Goal: Task Accomplishment & Management: Complete application form

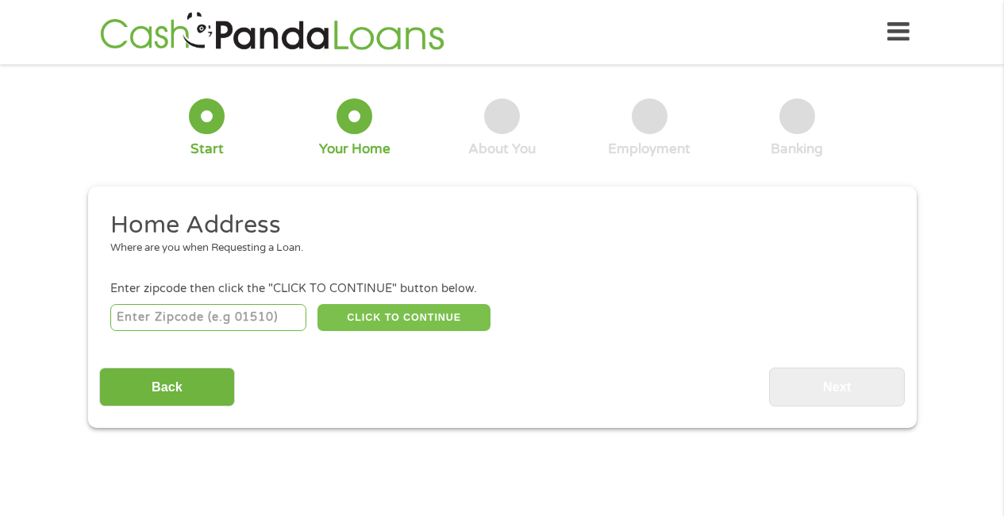
drag, startPoint x: 363, startPoint y: 324, endPoint x: 361, endPoint y: 305, distance: 19.2
click at [361, 306] on button "CLICK TO CONTINUE" at bounding box center [403, 317] width 173 height 27
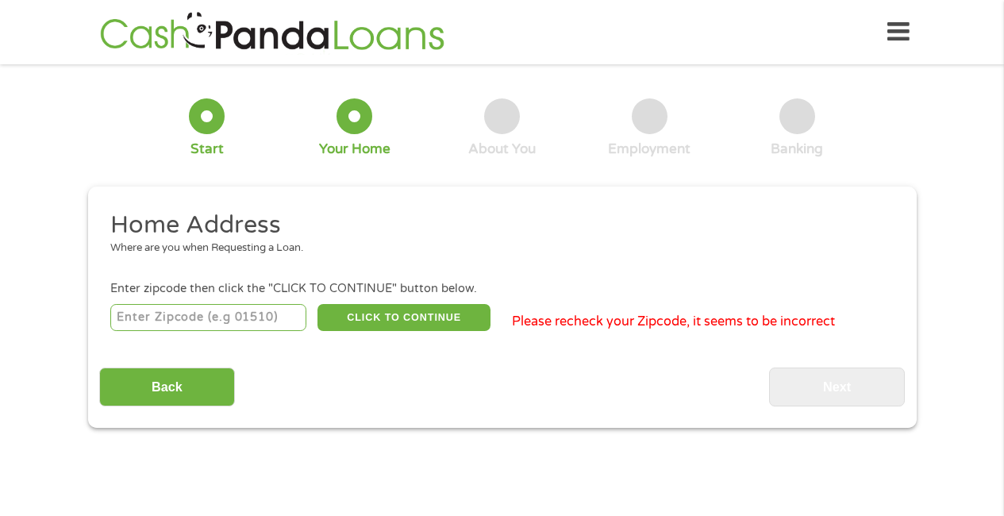
click at [190, 319] on input "number" at bounding box center [208, 317] width 196 height 27
type input "98040"
drag, startPoint x: 356, startPoint y: 325, endPoint x: 347, endPoint y: 309, distance: 18.1
click at [347, 309] on button "CLICK TO CONTINUE" at bounding box center [403, 317] width 173 height 27
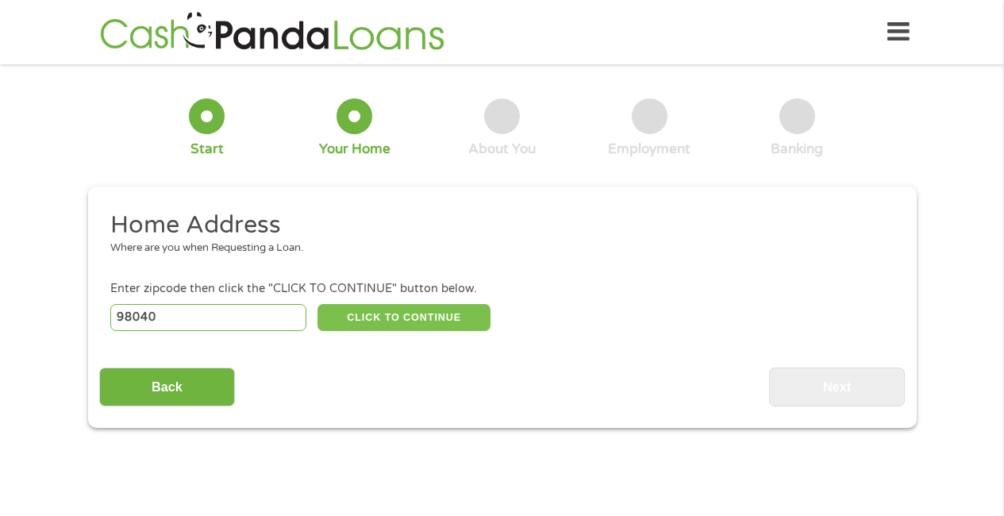
type input "98040"
type input "[PERSON_NAME][GEOGRAPHIC_DATA]"
select select "[US_STATE]"
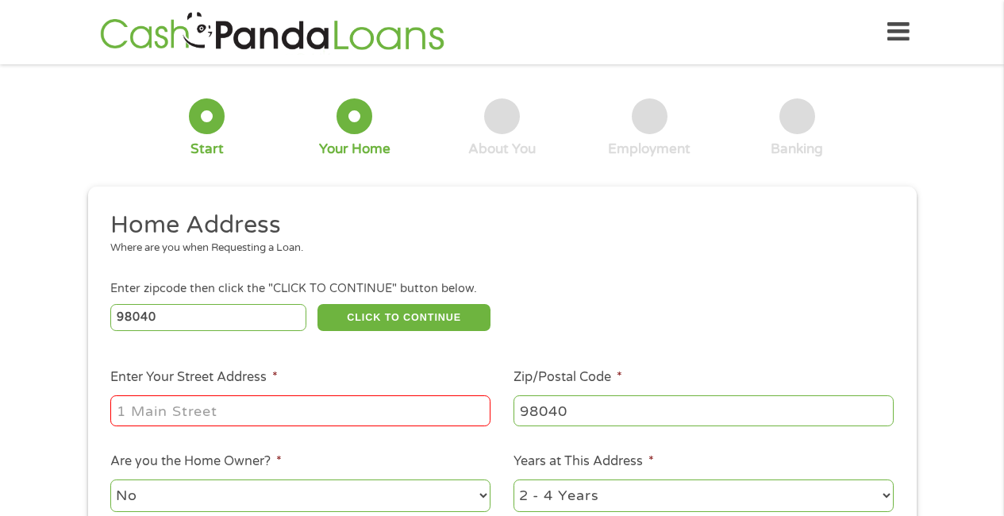
click at [267, 402] on input "Enter Your Street Address *" at bounding box center [300, 410] width 380 height 30
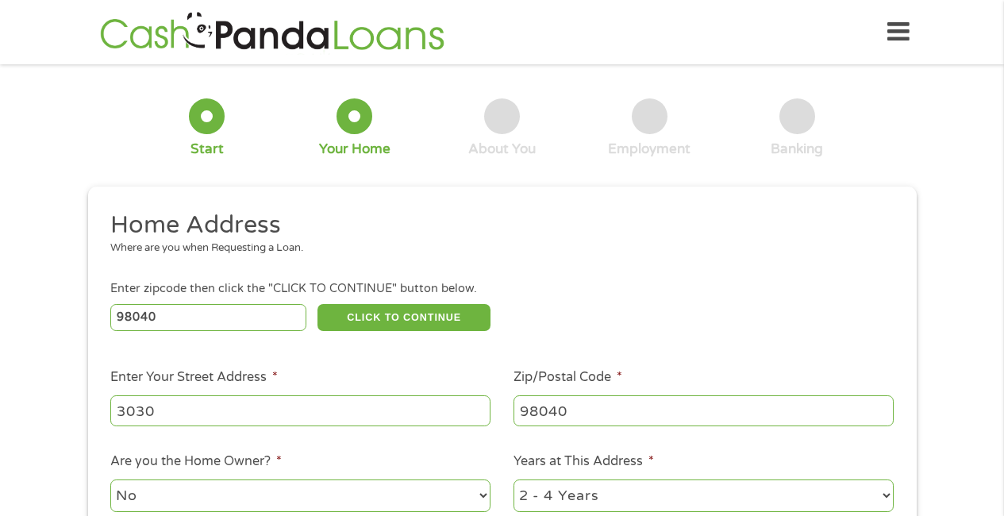
click at [280, 231] on h2 "Home Address" at bounding box center [495, 226] width 771 height 32
click at [280, 231] on ul "Home Address Where are you when Requesting a Loan. Enter zipcode then click the…" at bounding box center [502, 422] width 806 height 424
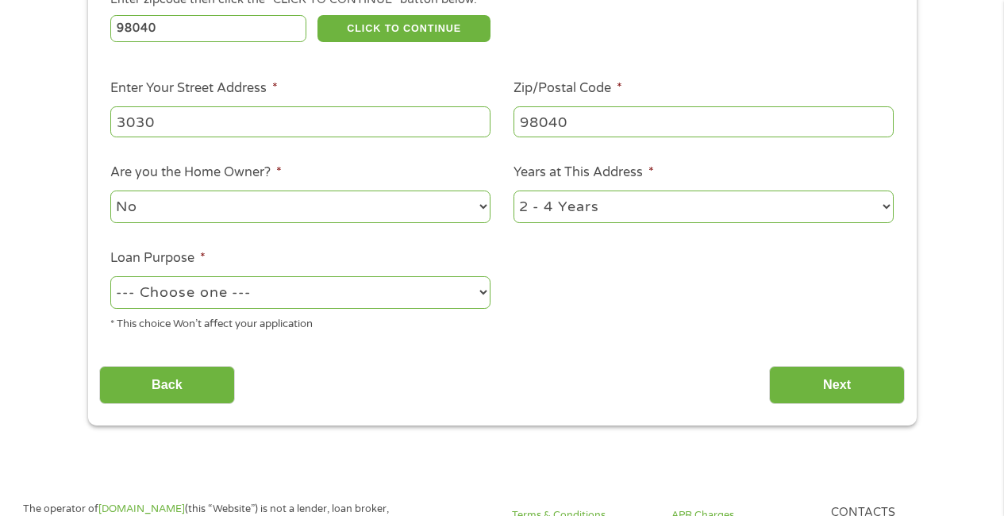
scroll to position [287, 0]
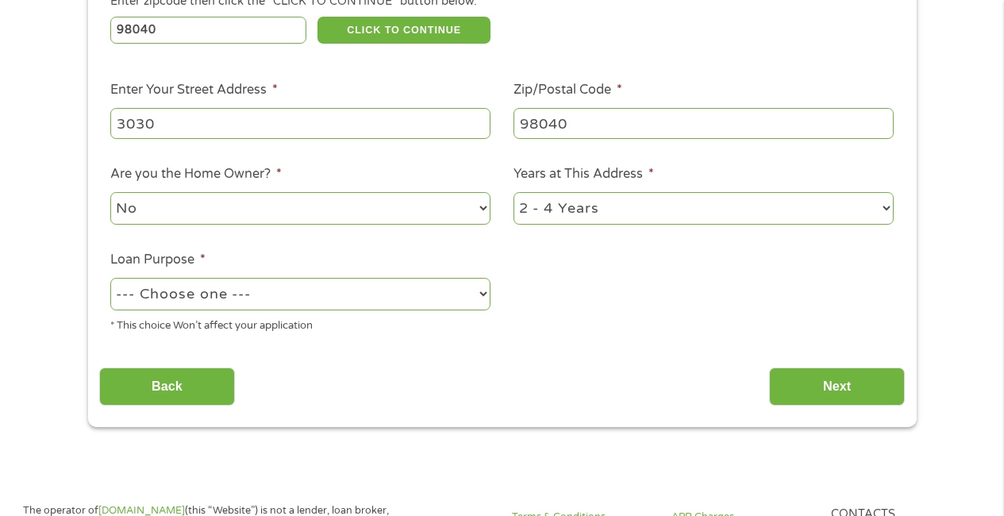
click at [166, 138] on input "3030" at bounding box center [300, 123] width 380 height 30
type input "[STREET_ADDRESS]"
click at [180, 292] on select "--- Choose one --- Pay Bills Debt Consolidation Home Improvement Major Purchase…" at bounding box center [300, 294] width 380 height 33
select select "other"
click at [110, 279] on select "--- Choose one --- Pay Bills Debt Consolidation Home Improvement Major Purchase…" at bounding box center [300, 294] width 380 height 33
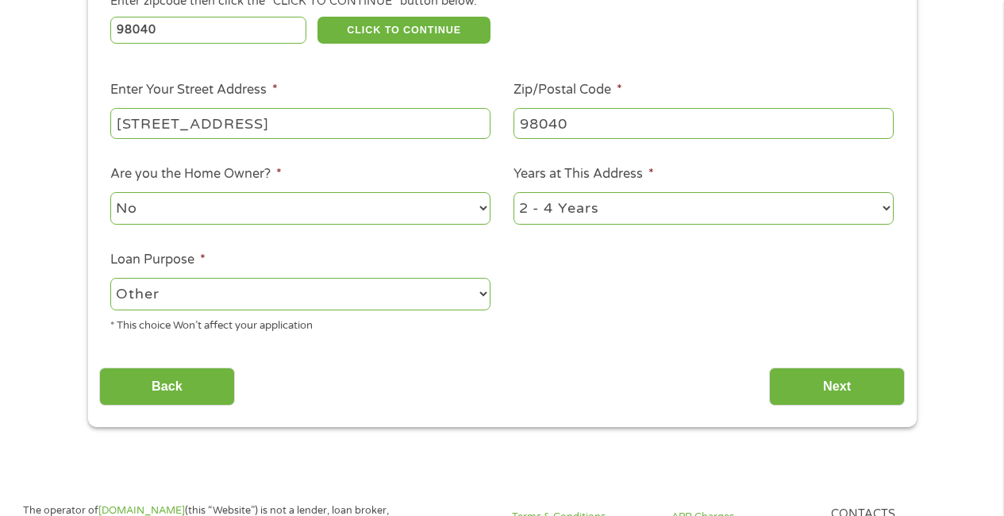
click at [626, 199] on select "1 Year or less 1 - 2 Years 2 - 4 Years Over 4 Years" at bounding box center [703, 208] width 380 height 33
select select "60months"
click at [513, 193] on select "1 Year or less 1 - 2 Years 2 - 4 Years Over 4 Years" at bounding box center [703, 208] width 380 height 33
click at [140, 383] on input "Back" at bounding box center [167, 386] width 136 height 39
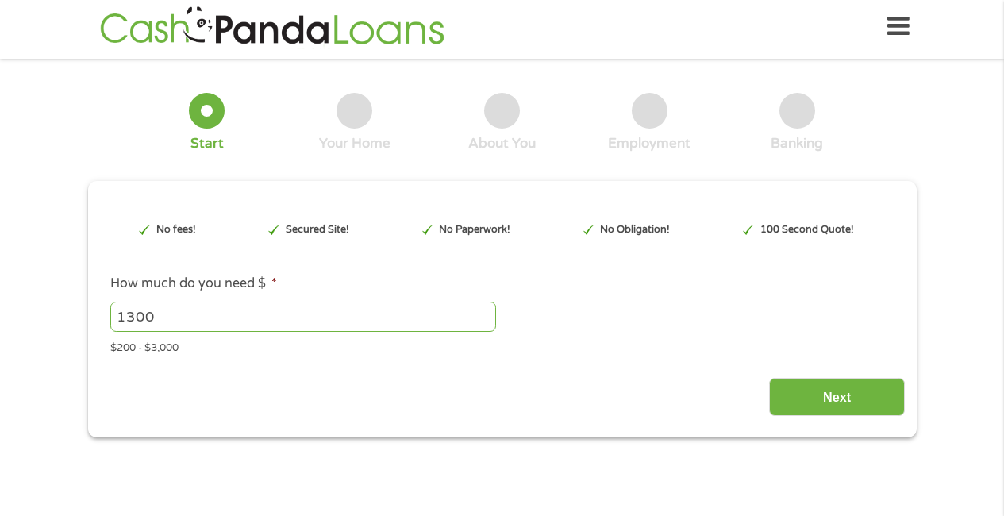
scroll to position [0, 0]
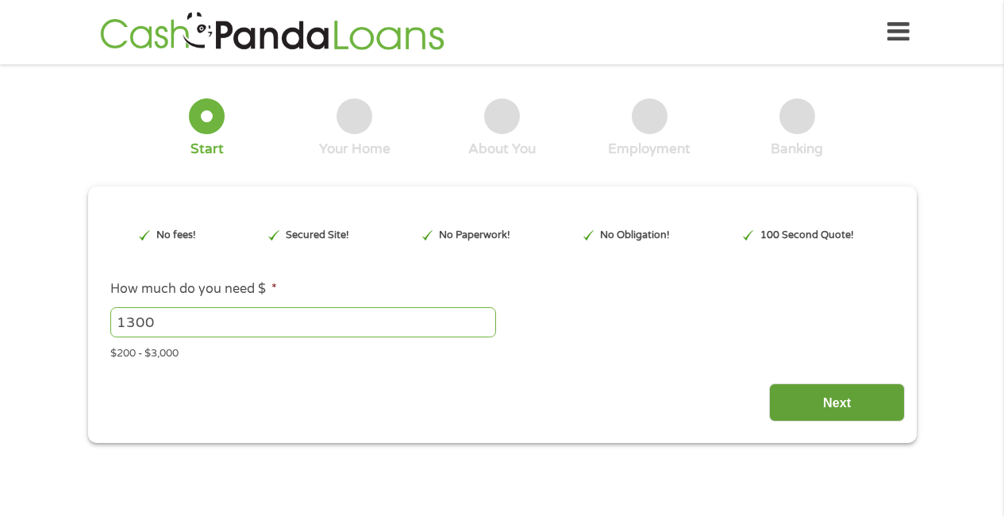
click at [870, 400] on input "Next" at bounding box center [837, 402] width 136 height 39
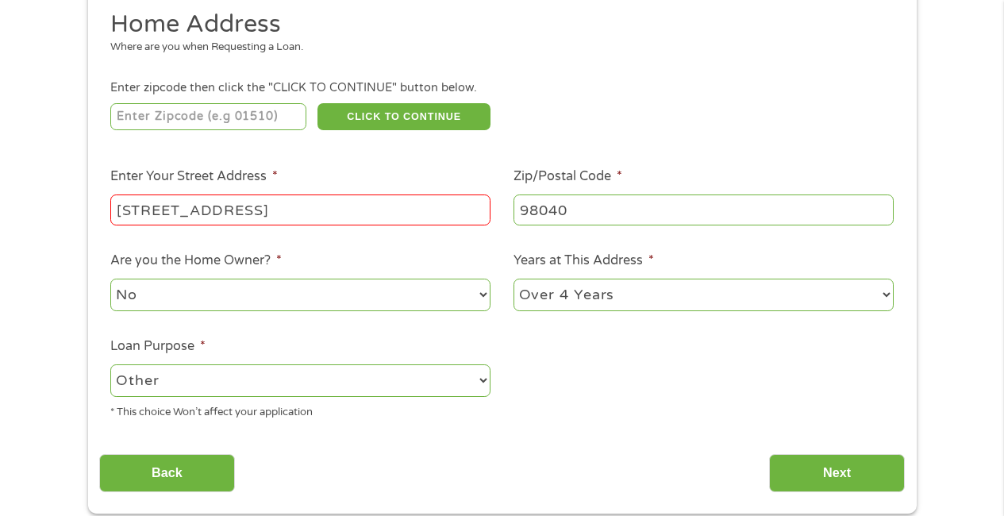
scroll to position [207, 0]
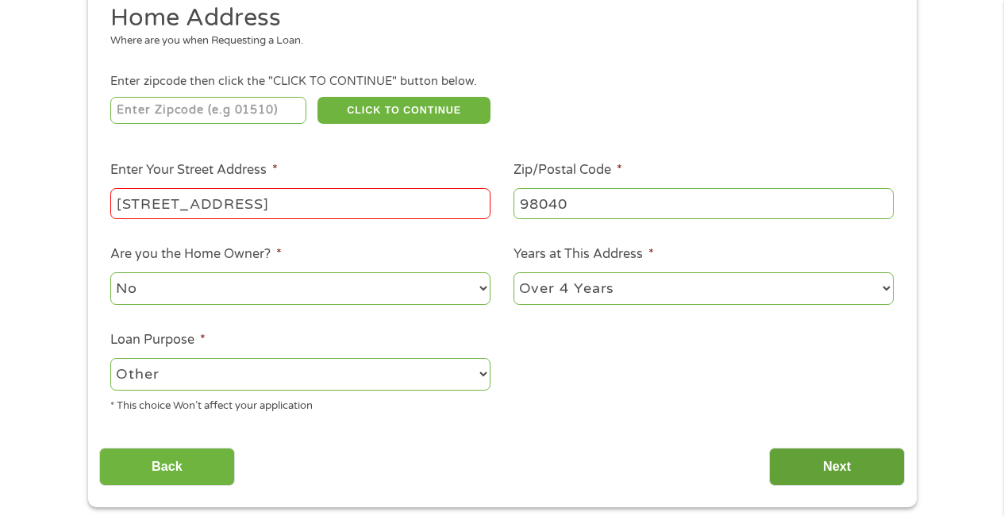
click at [861, 460] on input "Next" at bounding box center [837, 467] width 136 height 39
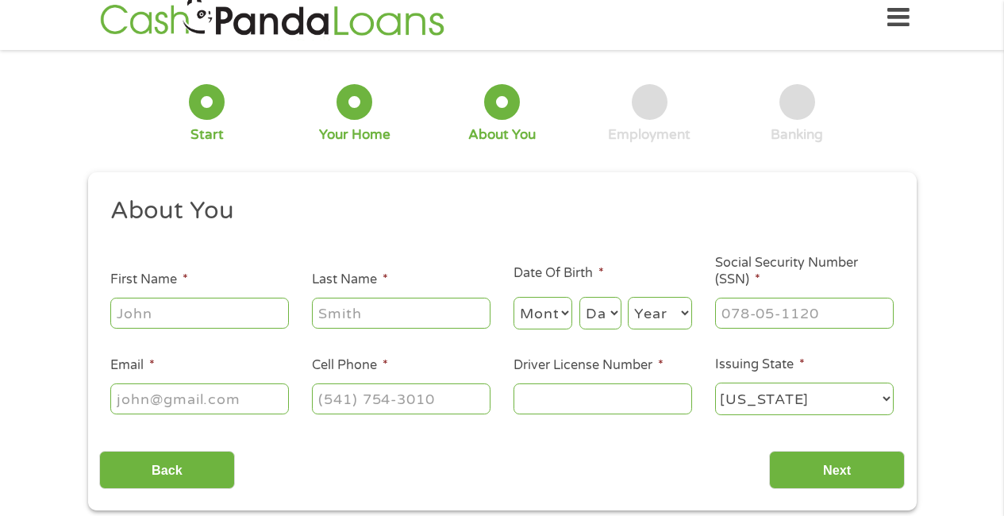
scroll to position [0, 0]
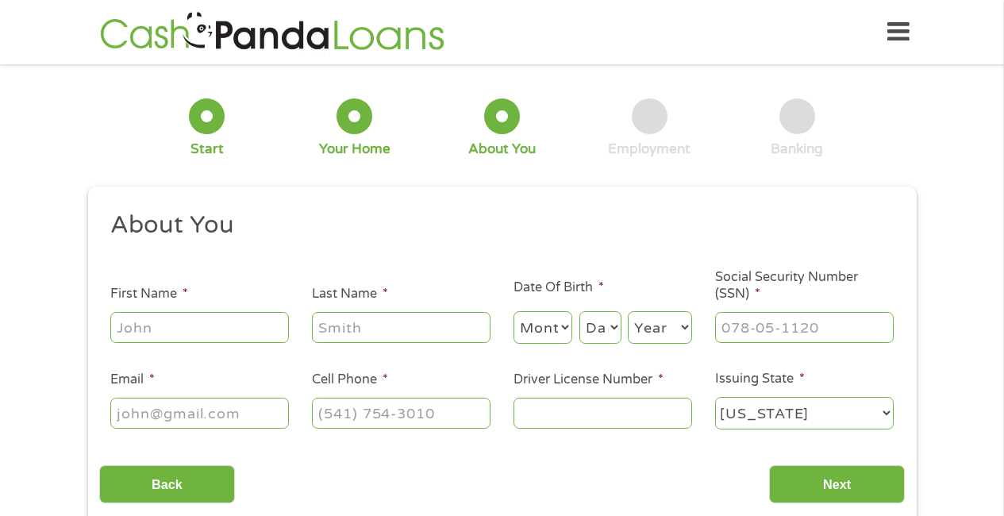
click at [131, 324] on input "First Name *" at bounding box center [199, 327] width 179 height 30
type input "[PERSON_NAME]"
click at [334, 326] on input "Last Name *" at bounding box center [401, 327] width 179 height 30
type input "[PERSON_NAME]"
click at [549, 330] on select "Month 1 2 3 4 5 6 7 8 9 10 11 12" at bounding box center [543, 327] width 60 height 33
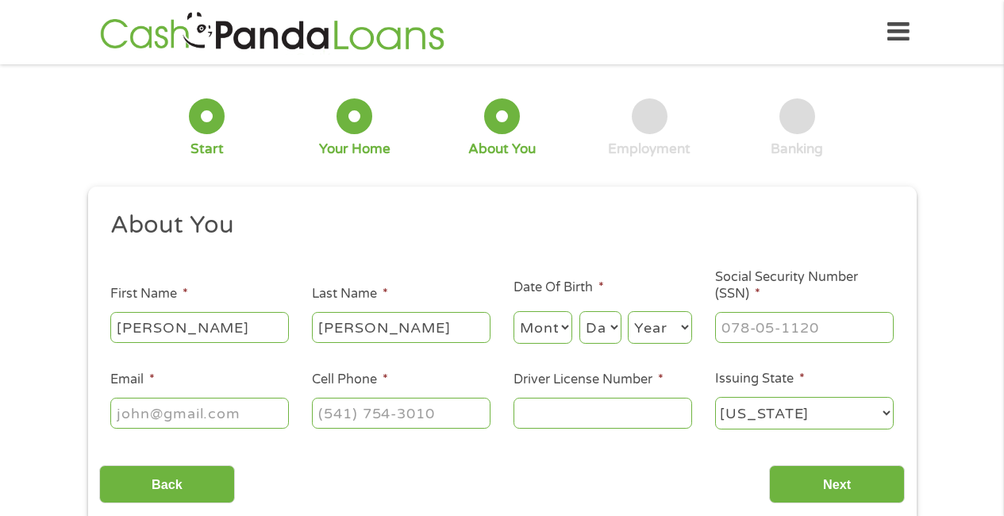
select select "11"
click at [513, 312] on select "Month 1 2 3 4 5 6 7 8 9 10 11 12" at bounding box center [543, 327] width 60 height 33
click at [606, 326] on select "Day 1 2 3 4 5 6 7 8 9 10 11 12 13 14 15 16 17 18 19 20 21 22 23 24 25 26 27 28 …" at bounding box center [600, 327] width 42 height 33
click at [579, 312] on select "Day 1 2 3 4 5 6 7 8 9 10 11 12 13 14 15 16 17 18 19 20 21 22 23 24 25 26 27 28 …" at bounding box center [600, 327] width 42 height 33
click at [613, 329] on select "Day 1 2 3 4 5 6 7 8 9 10 11 12 13 14 15 16 17 18 19 20 21 22 23 24 25 26 27 28 …" at bounding box center [600, 327] width 42 height 33
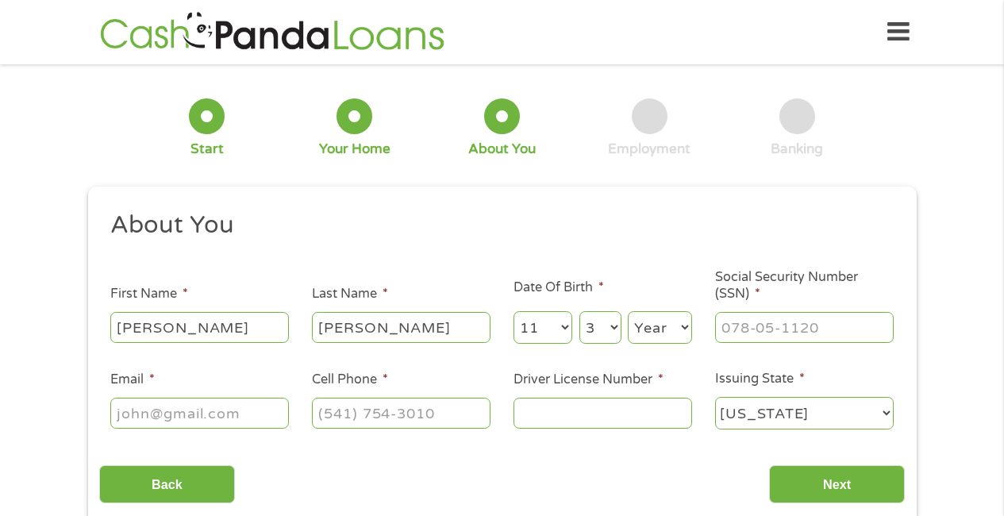
select select "4"
click at [579, 312] on select "Day 1 2 3 4 5 6 7 8 9 10 11 12 13 14 15 16 17 18 19 20 21 22 23 24 25 26 27 28 …" at bounding box center [600, 327] width 42 height 33
click at [675, 326] on select "Year [DATE] 2006 2005 2004 2003 2002 2001 2000 1999 1998 1997 1996 1995 1994 19…" at bounding box center [660, 327] width 64 height 33
click at [682, 328] on select "Year [DATE] 2006 2005 2004 2003 2002 2001 2000 1999 1998 1997 1996 1995 1994 19…" at bounding box center [660, 327] width 64 height 33
select select "1963"
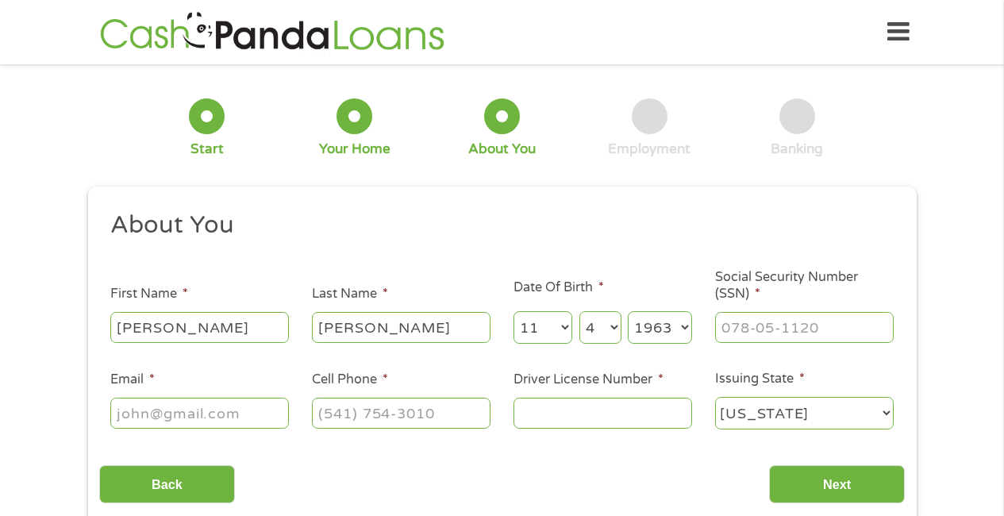
click at [628, 312] on select "Year [DATE] 2006 2005 2004 2003 2002 2001 2000 1999 1998 1997 1996 1995 1994 19…" at bounding box center [660, 327] width 64 height 33
click at [752, 332] on input "___-__-____" at bounding box center [804, 327] width 179 height 30
type input "534-72-0440"
click at [204, 406] on input "Email *" at bounding box center [199, 413] width 179 height 30
type input "[EMAIL_ADDRESS][DOMAIN_NAME]"
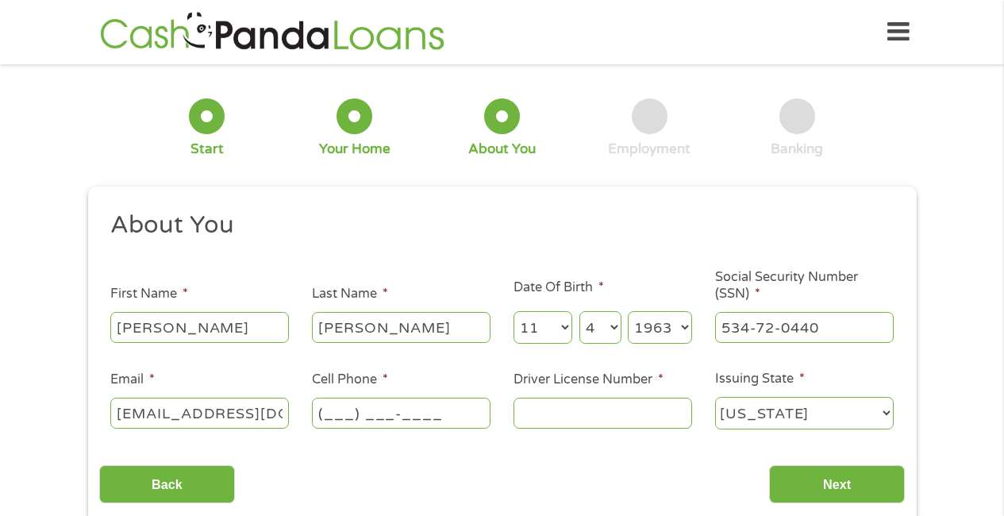
click at [361, 410] on input "(___) ___-____" at bounding box center [401, 413] width 179 height 30
type input "[PHONE_NUMBER]"
click at [532, 413] on input "Driver License Number *" at bounding box center [602, 413] width 179 height 30
type input "WDL5924J983B"
click at [825, 410] on select "[US_STATE] [US_STATE] [US_STATE] [US_STATE] [US_STATE] [US_STATE] [US_STATE] [U…" at bounding box center [804, 413] width 179 height 33
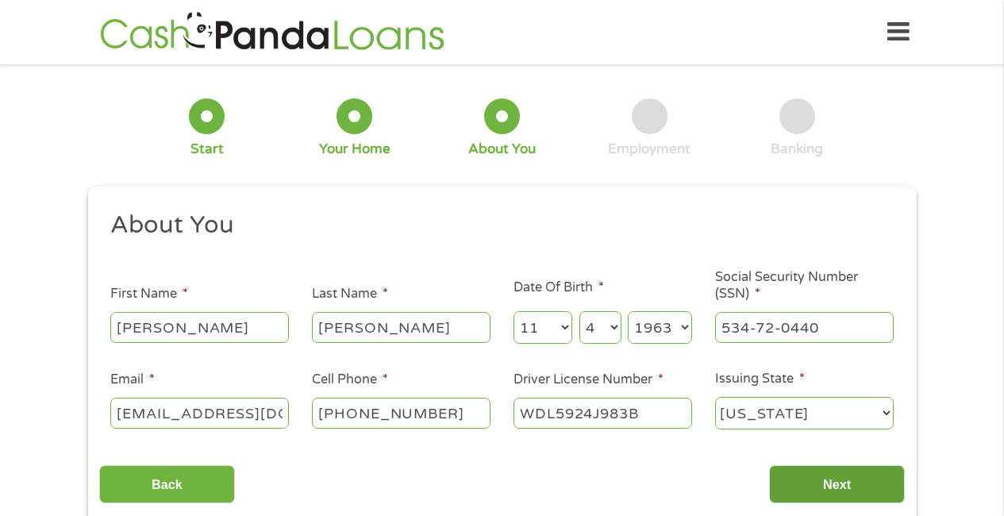
click at [840, 475] on input "Next" at bounding box center [837, 484] width 136 height 39
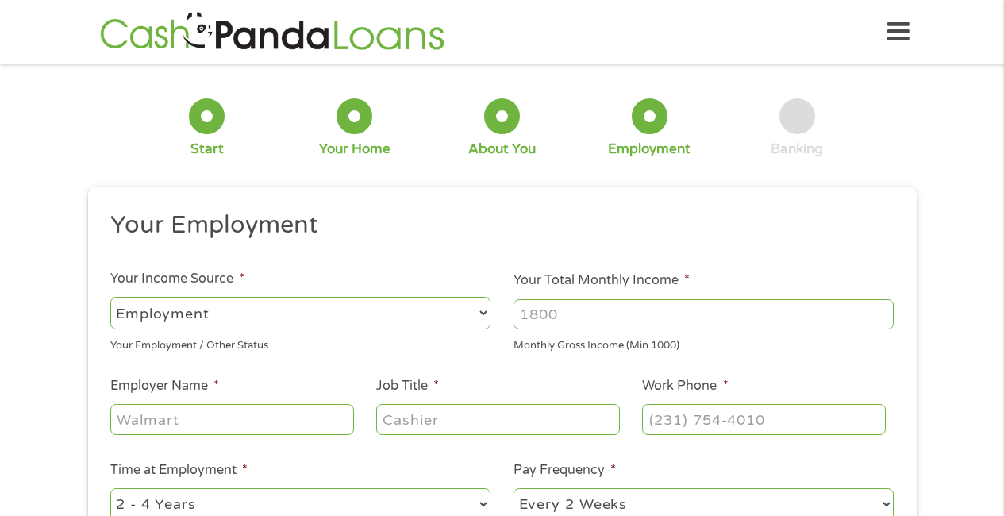
click at [558, 313] on input "Your Total Monthly Income *" at bounding box center [703, 314] width 380 height 30
type input "6000"
click at [274, 431] on input "Employer Name *" at bounding box center [231, 419] width 243 height 30
click at [239, 416] on input "trailblazer instittue" at bounding box center [231, 419] width 243 height 30
click at [257, 418] on input "trailblazer instittue" at bounding box center [231, 419] width 243 height 30
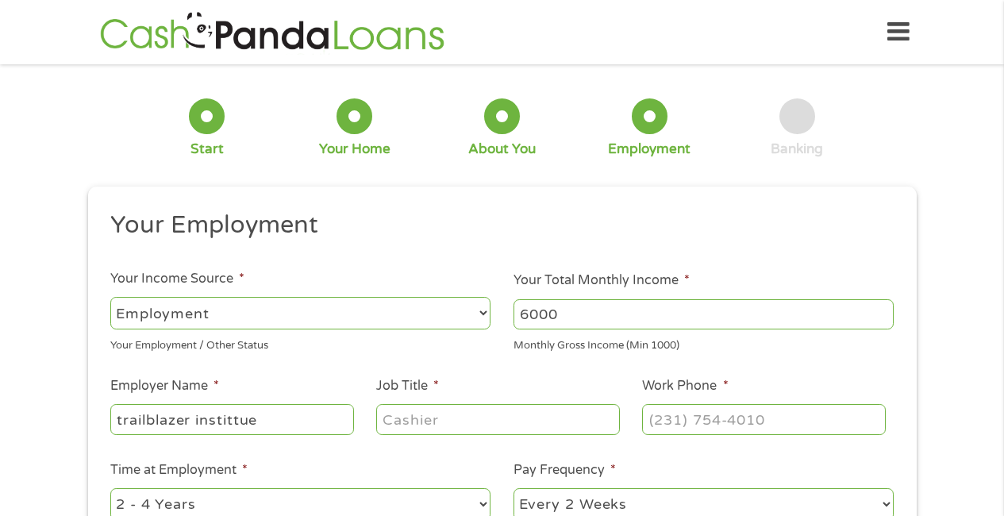
click at [257, 417] on input "trailblazer instittue" at bounding box center [231, 419] width 243 height 30
click at [257, 416] on input "trailblazer instittue" at bounding box center [231, 419] width 243 height 30
drag, startPoint x: 257, startPoint y: 416, endPoint x: 261, endPoint y: 405, distance: 11.8
click at [258, 406] on input "trailblazer instittue" at bounding box center [231, 419] width 243 height 30
click at [267, 413] on input "trailblazer instittue" at bounding box center [231, 419] width 243 height 30
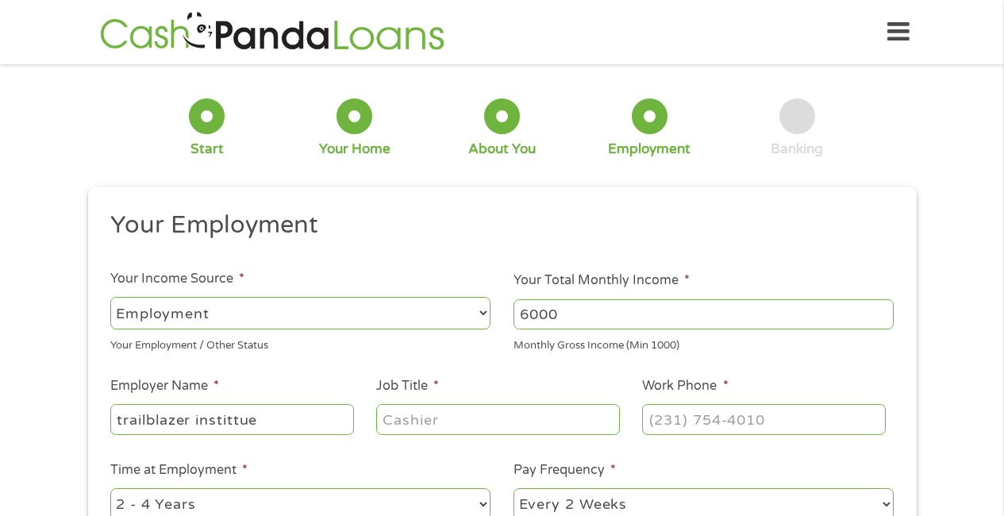
click at [239, 420] on input "trailblazer instittue" at bounding box center [231, 419] width 243 height 30
click at [246, 421] on input "trailblazer institue" at bounding box center [231, 419] width 243 height 30
type input "trailblazer institute"
click at [405, 421] on input "Job Title *" at bounding box center [497, 419] width 243 height 30
type input "president"
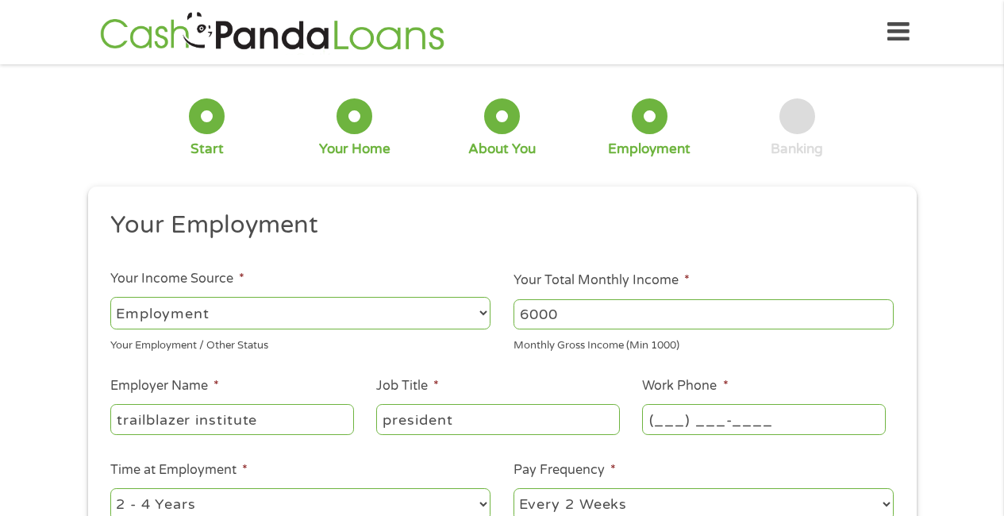
click at [689, 421] on input "(___) ___-____" at bounding box center [763, 419] width 243 height 30
type input "(___) 206-5524"
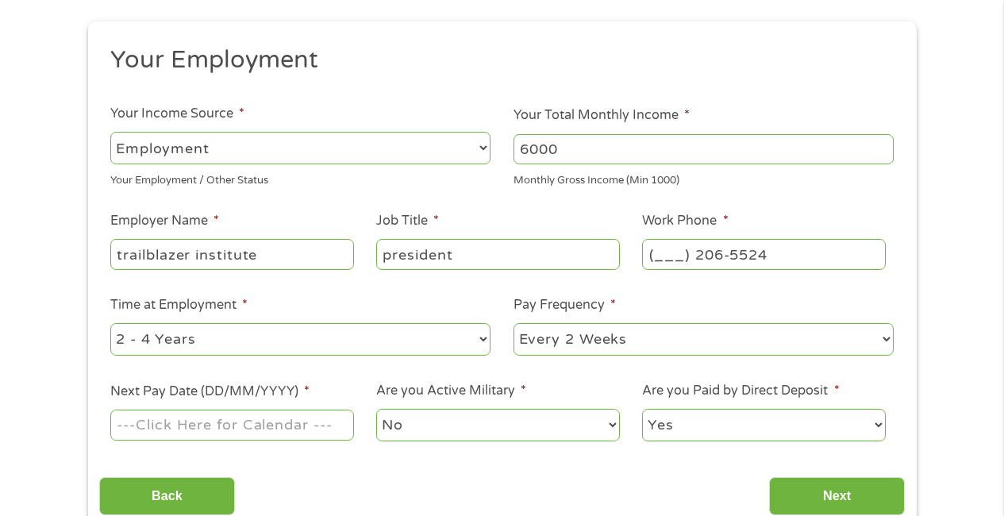
scroll to position [167, 0]
click at [887, 335] on select "--- Choose one --- Every 2 Weeks Every Week Monthly Semi-Monthly" at bounding box center [703, 337] width 380 height 33
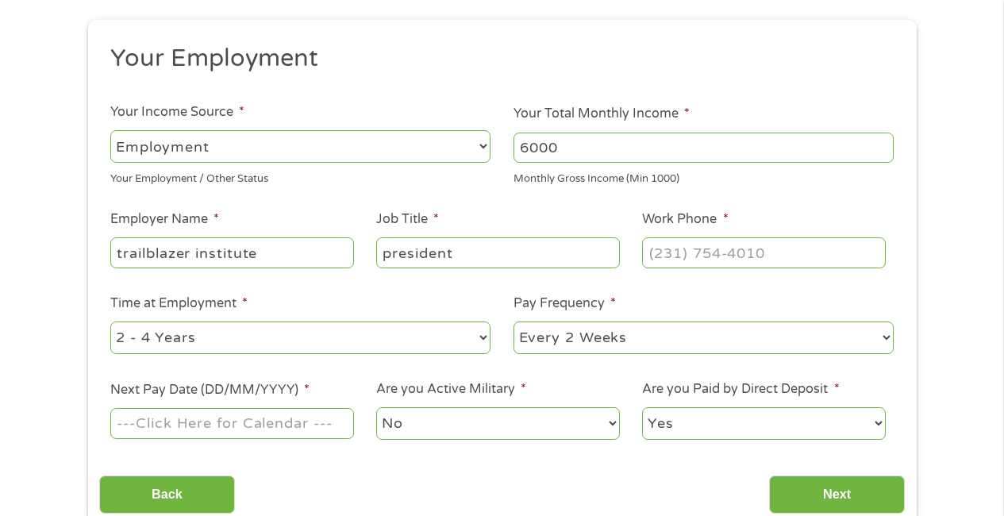
select select "monthly"
click at [513, 321] on select "--- Choose one --- Every 2 Weeks Every Week Monthly Semi-Monthly" at bounding box center [703, 337] width 380 height 33
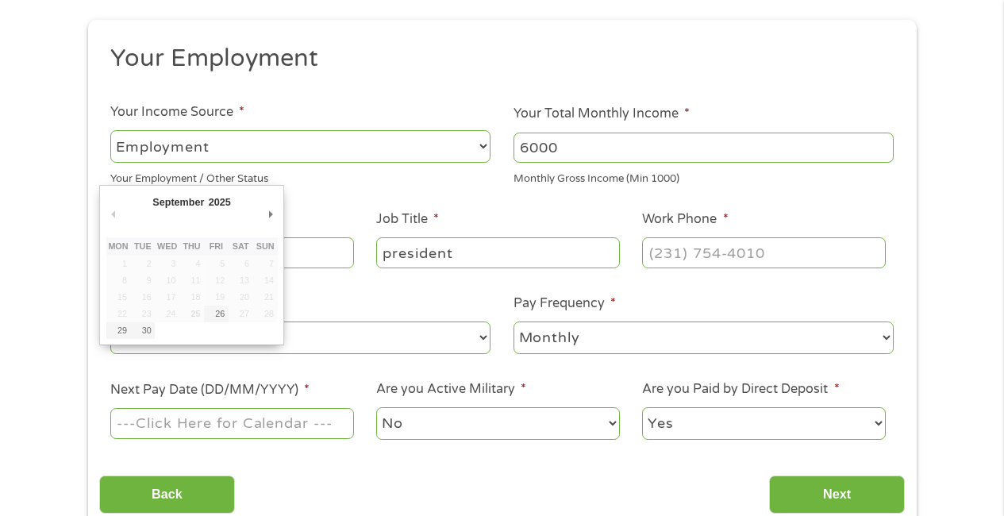
click at [281, 425] on input "Next Pay Date (DD/MM/YYYY) *" at bounding box center [231, 423] width 243 height 30
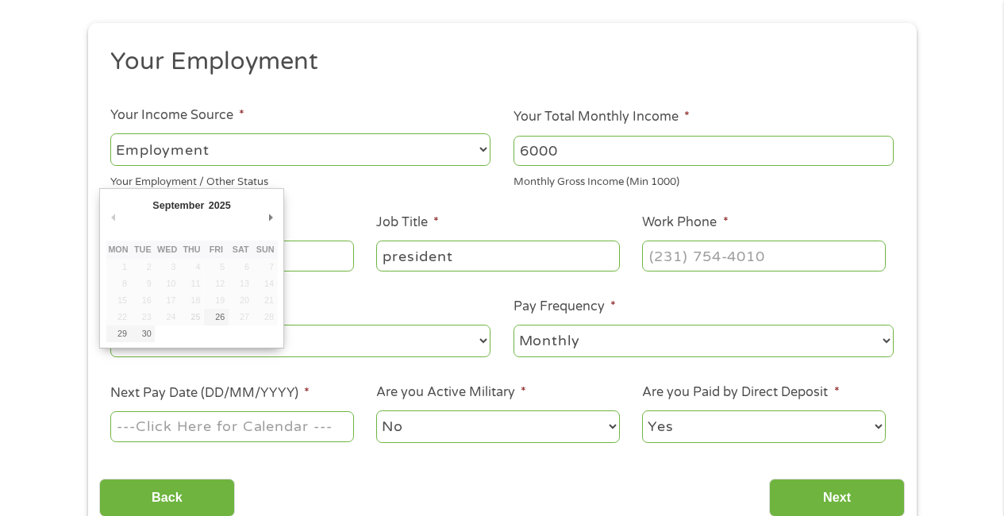
scroll to position [162, 0]
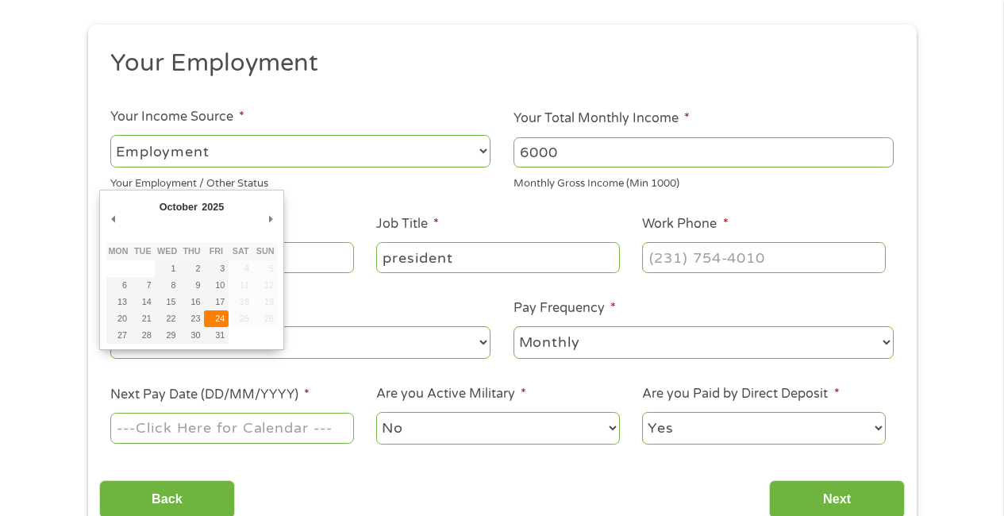
type input "[DATE]"
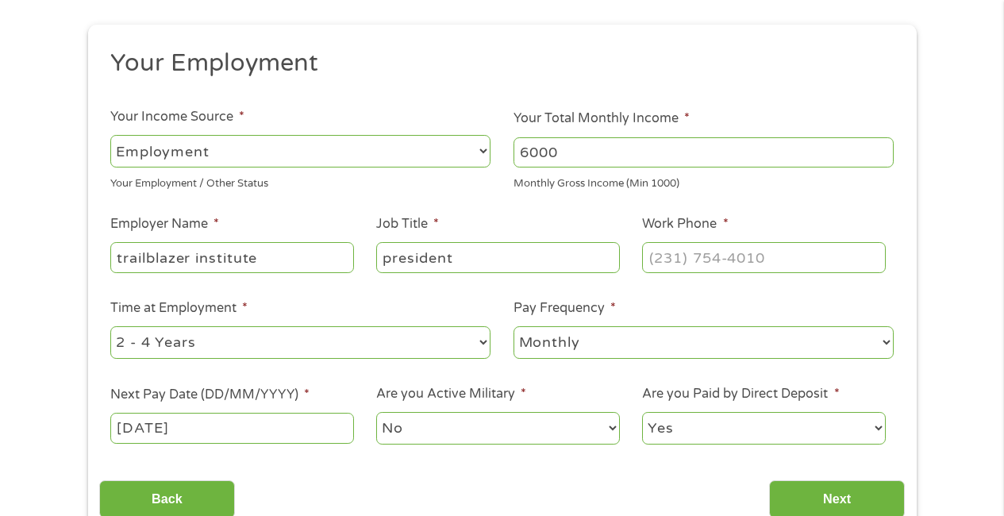
click at [192, 445] on div "[DATE]" at bounding box center [231, 428] width 243 height 37
click at [218, 401] on label "Next Pay Date (DD/MM/YYYY) *" at bounding box center [209, 394] width 199 height 17
click at [218, 413] on input "[DATE]" at bounding box center [231, 428] width 243 height 30
click at [819, 492] on input "Next" at bounding box center [837, 499] width 136 height 39
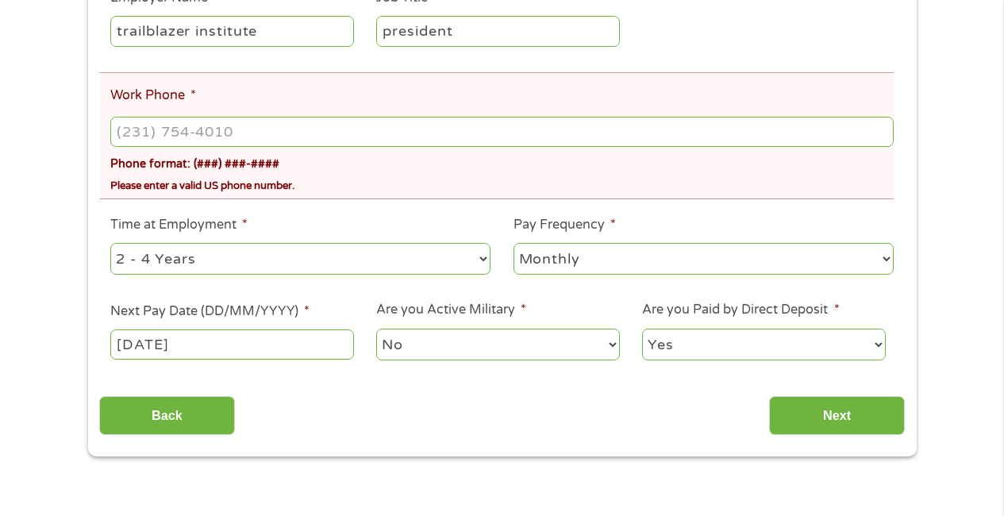
scroll to position [462, 0]
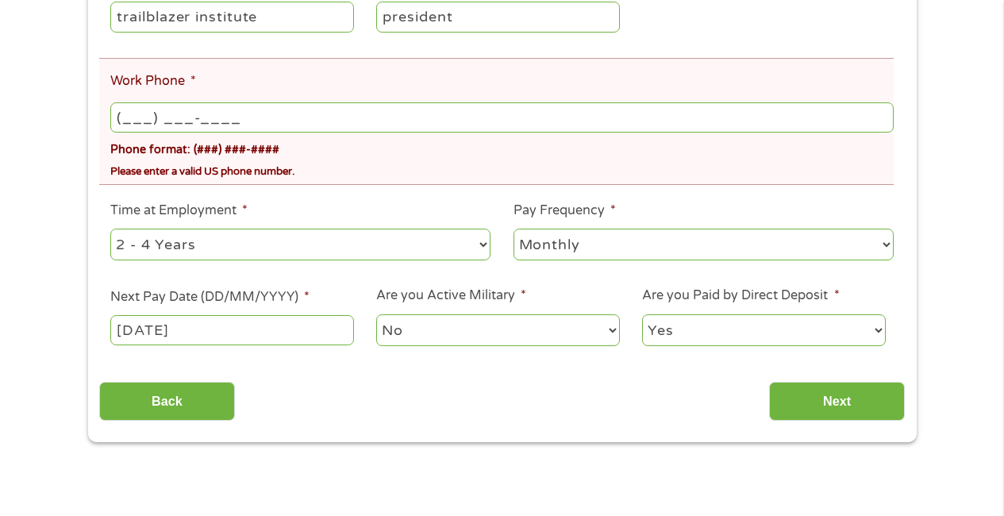
click at [129, 121] on input "(___) ___-____" at bounding box center [501, 117] width 783 height 30
type input "[PHONE_NUMBER]"
drag, startPoint x: 276, startPoint y: 202, endPoint x: 276, endPoint y: 183, distance: 19.0
click at [276, 198] on ul "Your Employment Your Income Source * --- Choose one --- Employment [DEMOGRAPHIC…" at bounding box center [502, 84] width 806 height 554
drag, startPoint x: 806, startPoint y: 390, endPoint x: 806, endPoint y: 379, distance: 11.1
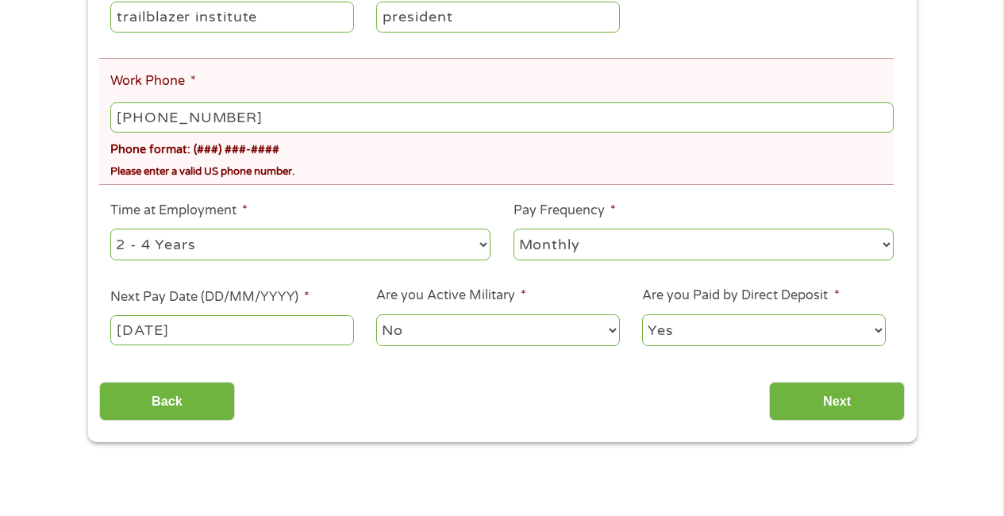
click at [806, 387] on input "Next" at bounding box center [837, 401] width 136 height 39
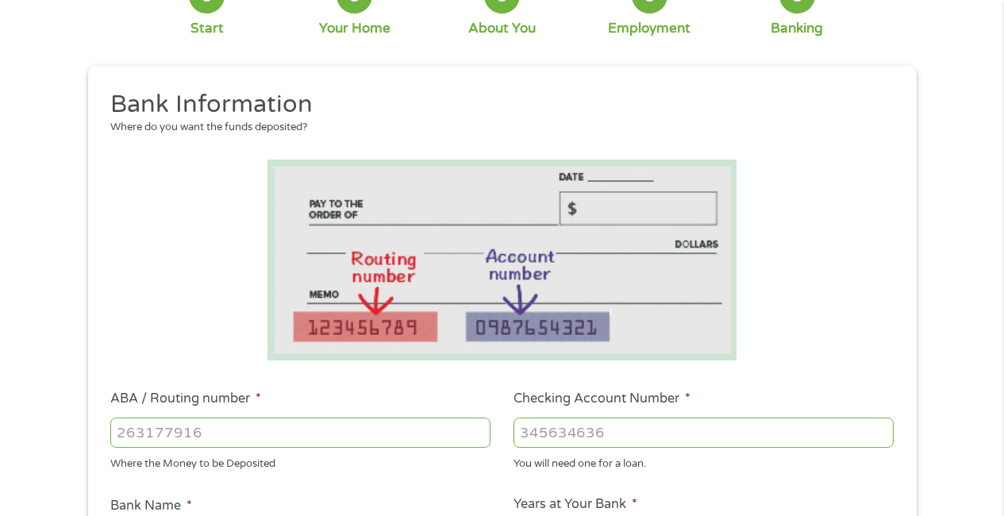
scroll to position [120, 0]
click at [303, 452] on div "Where the Money to be Deposited" at bounding box center [300, 462] width 380 height 21
click at [303, 431] on input "ABA / Routing number *" at bounding box center [300, 433] width 380 height 30
type input "021214891"
type input "Cross River Bank"
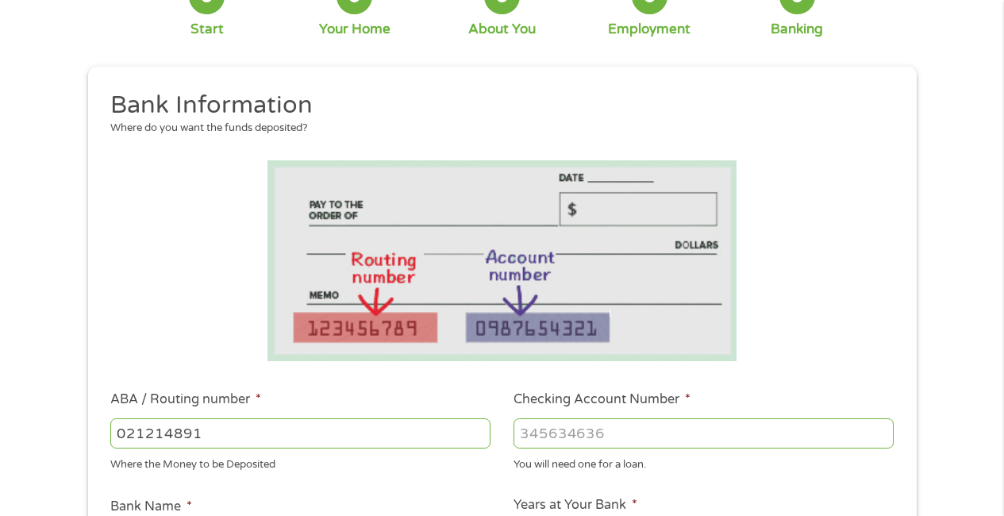
type input "021214891"
click at [611, 436] on input "Checking Account Number *" at bounding box center [703, 433] width 380 height 30
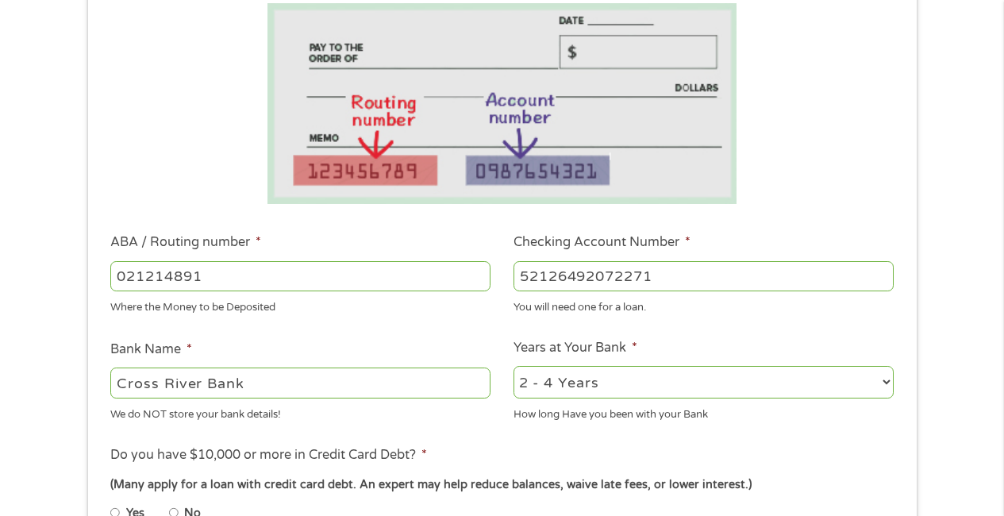
scroll to position [275, 0]
type input "52126492072271"
click at [884, 381] on select "2 - 4 Years 6 - 12 Months 1 - 2 Years Over 4 Years" at bounding box center [703, 383] width 380 height 33
select select "24months"
click at [513, 367] on select "2 - 4 Years 6 - 12 Months 1 - 2 Years Over 4 Years" at bounding box center [703, 383] width 380 height 33
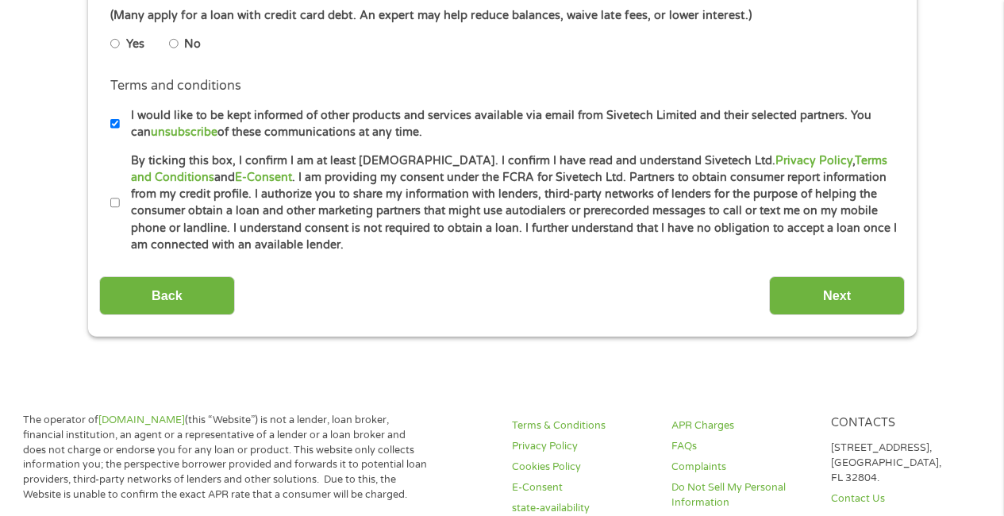
scroll to position [740, 0]
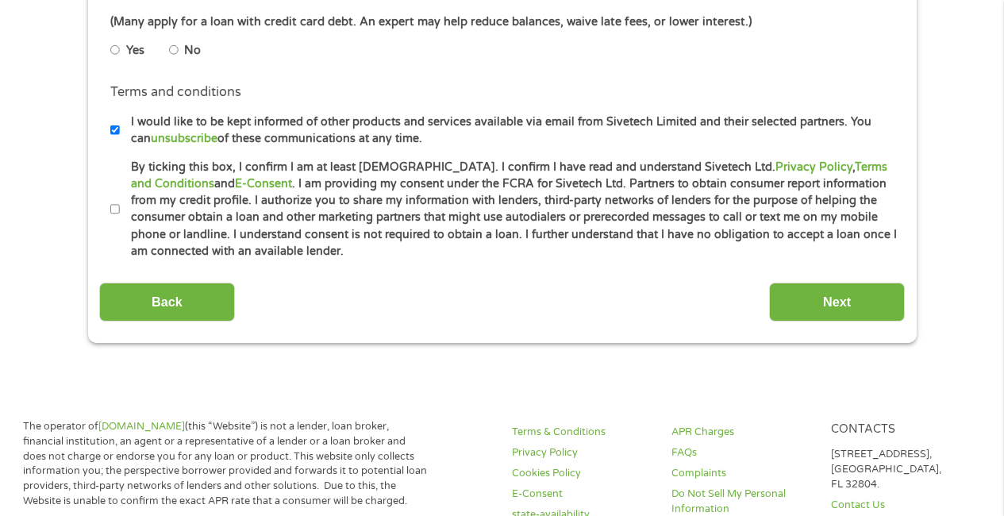
click at [115, 205] on input "By ticking this box, I confirm I am at least [DEMOGRAPHIC_DATA]. I confirm I ha…" at bounding box center [115, 209] width 10 height 25
checkbox input "true"
click at [808, 287] on input "Next" at bounding box center [837, 302] width 136 height 39
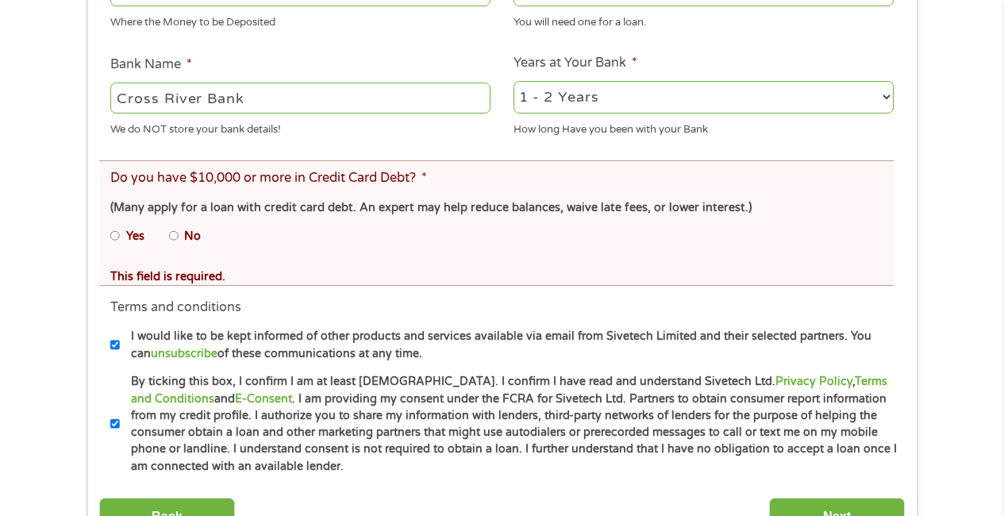
scroll to position [629, 0]
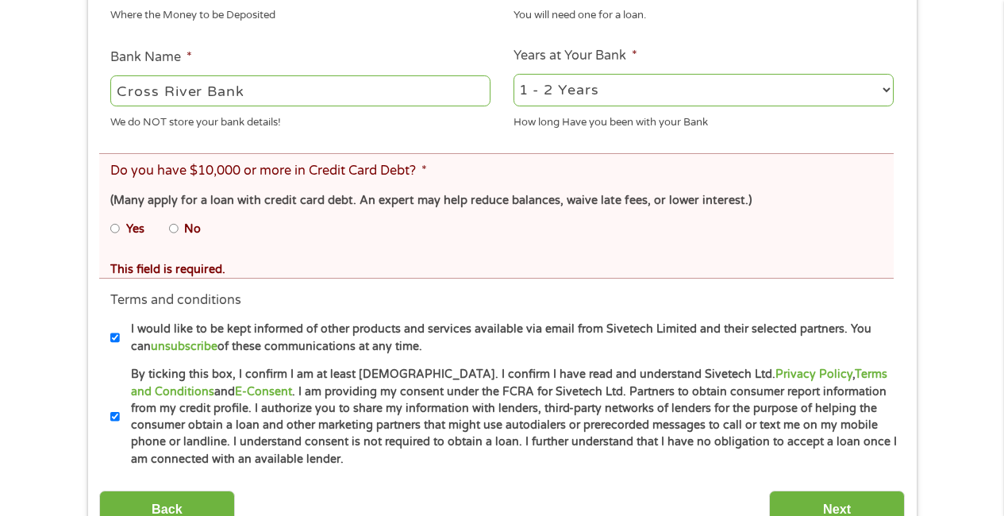
click at [171, 230] on input "No" at bounding box center [174, 228] width 10 height 25
radio input "true"
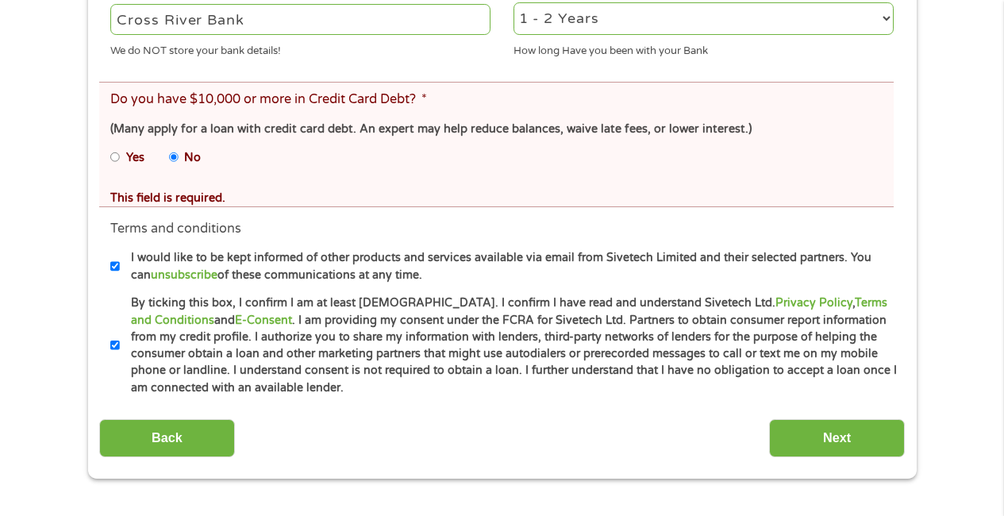
scroll to position [697, 0]
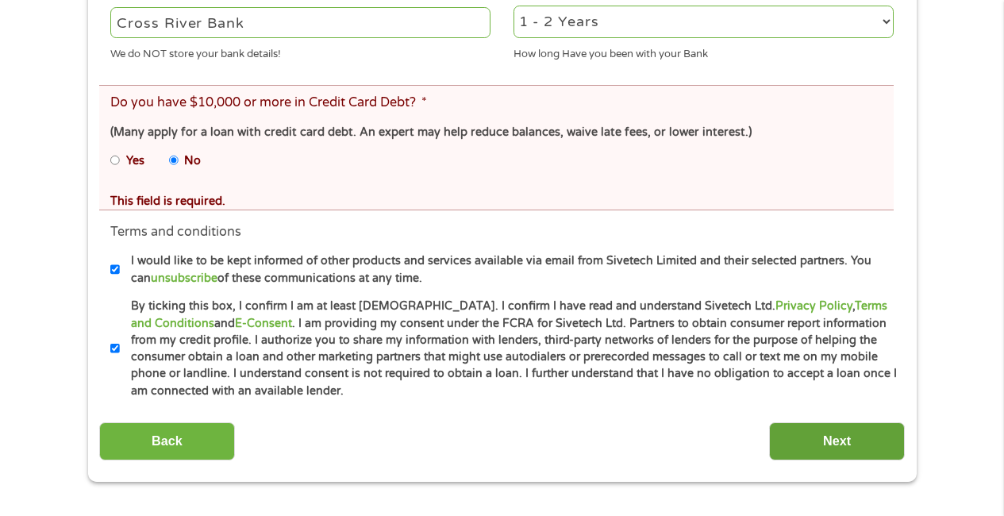
drag, startPoint x: 810, startPoint y: 443, endPoint x: 810, endPoint y: 434, distance: 8.7
click at [810, 440] on input "Next" at bounding box center [837, 441] width 136 height 39
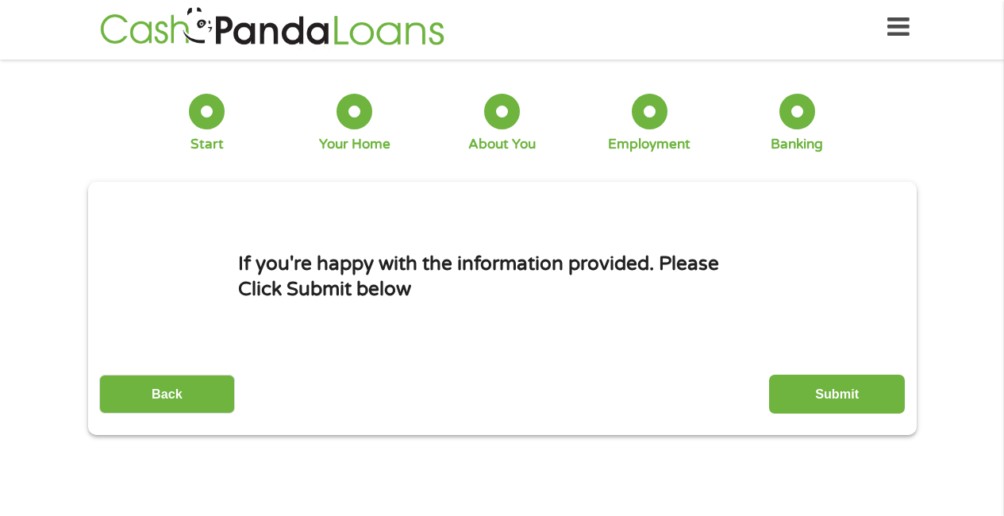
scroll to position [0, 0]
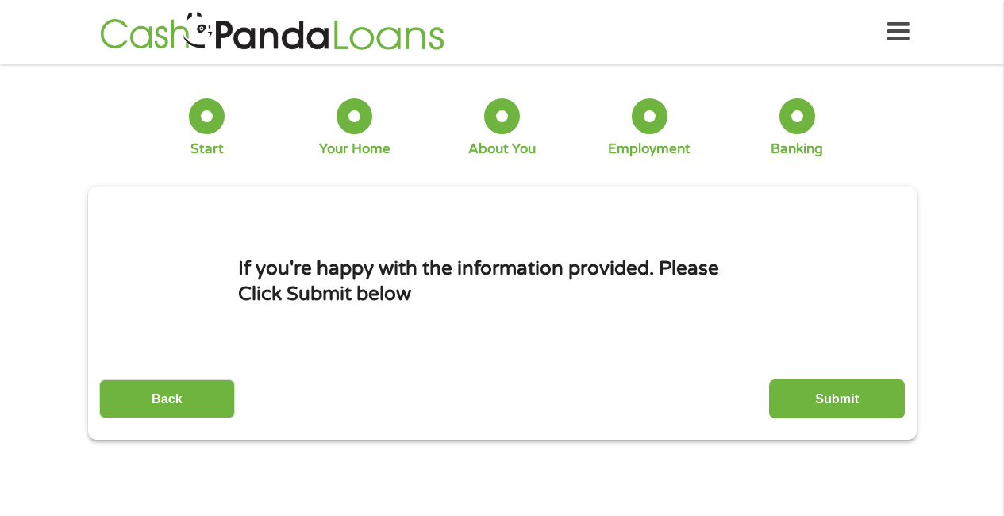
click at [192, 101] on div "Start" at bounding box center [207, 128] width 36 height 60
click at [201, 113] on div at bounding box center [207, 116] width 36 height 36
drag, startPoint x: 201, startPoint y: 110, endPoint x: 197, endPoint y: 94, distance: 17.1
click at [199, 105] on div at bounding box center [207, 116] width 36 height 36
drag, startPoint x: 360, startPoint y: 124, endPoint x: 360, endPoint y: 114, distance: 9.6
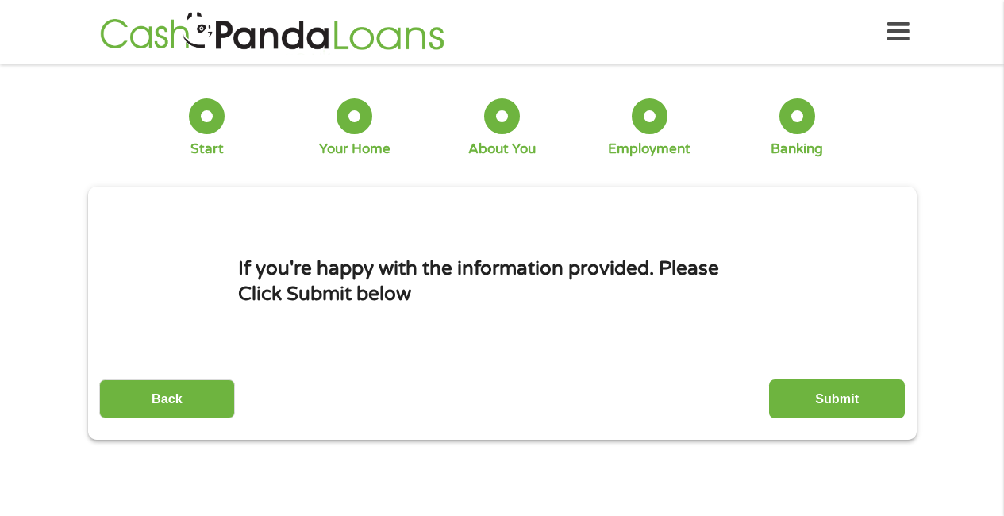
click at [360, 124] on div at bounding box center [354, 116] width 36 height 36
click at [844, 401] on input "Submit" at bounding box center [837, 398] width 136 height 39
